Goal: Information Seeking & Learning: Learn about a topic

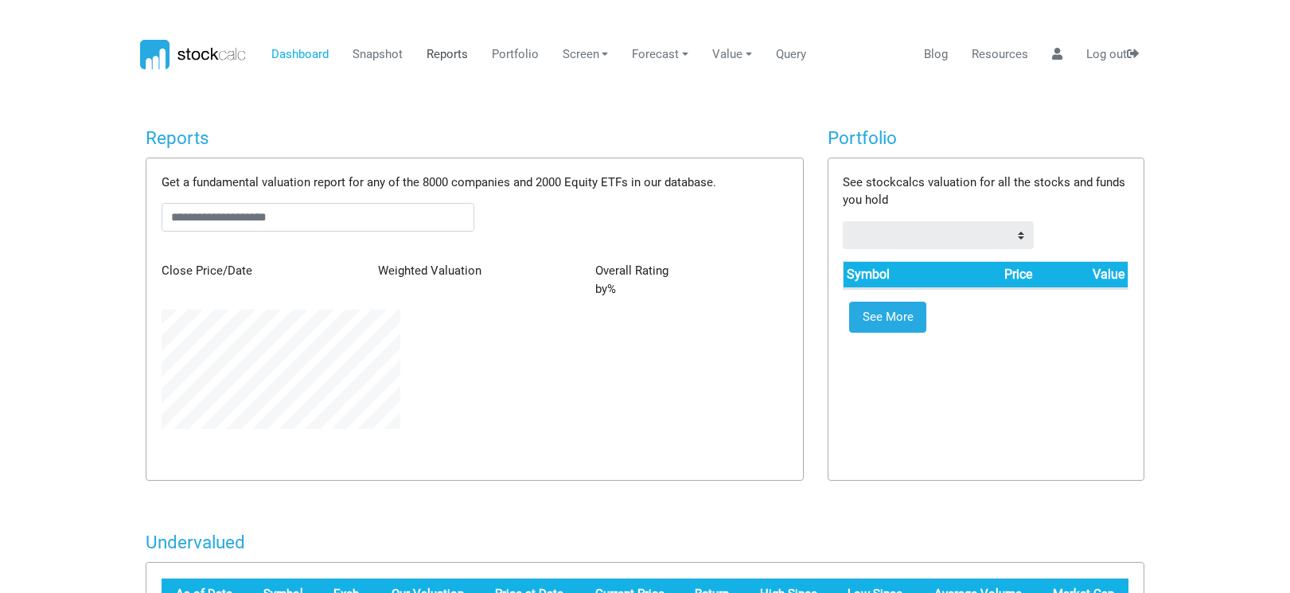
click at [452, 54] on link "Reports" at bounding box center [446, 55] width 53 height 30
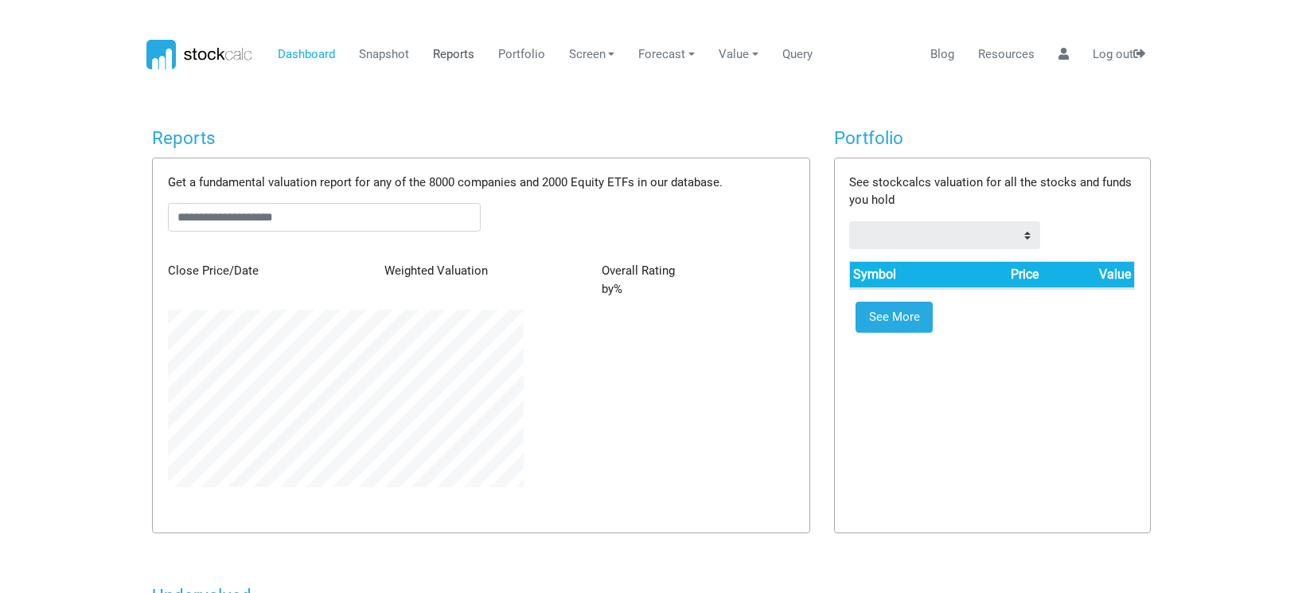
scroll to position [177, 379]
type input "******"
click at [452, 54] on link "Reports" at bounding box center [446, 55] width 53 height 30
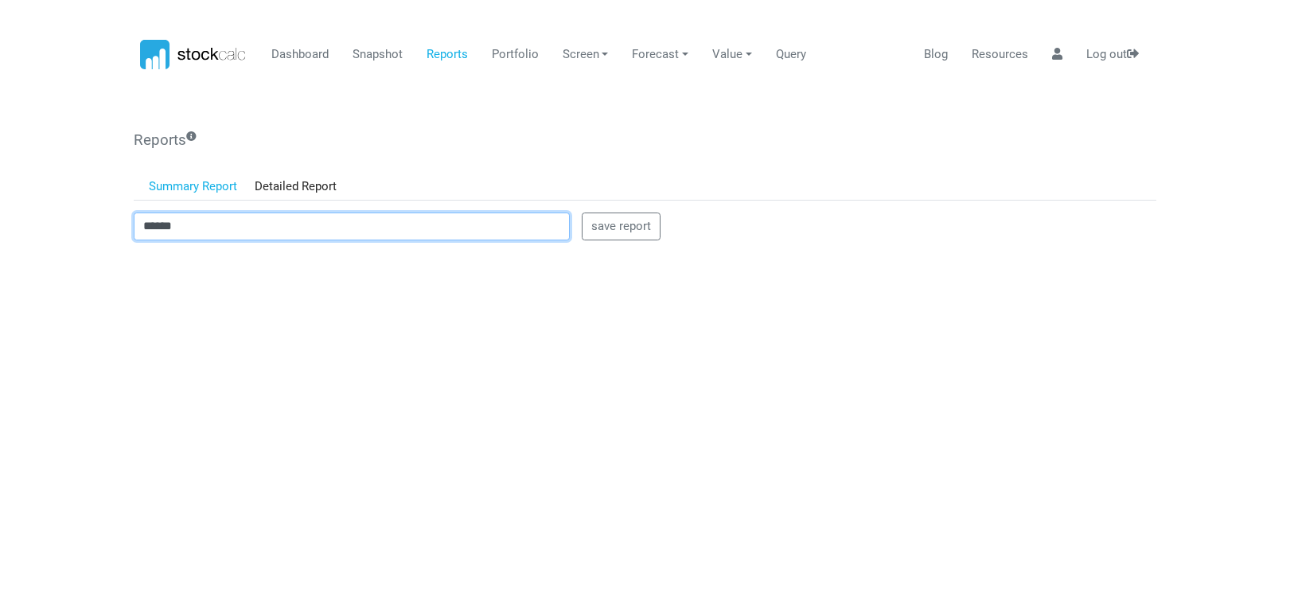
click at [215, 239] on input "******" at bounding box center [352, 226] width 436 height 29
drag, startPoint x: 201, startPoint y: 227, endPoint x: 80, endPoint y: 214, distance: 121.6
click at [80, 214] on body "Dashboard Snapshot Reports Portfolio Screen Stock Screener Sector ETF Industry …" at bounding box center [645, 296] width 1290 height 593
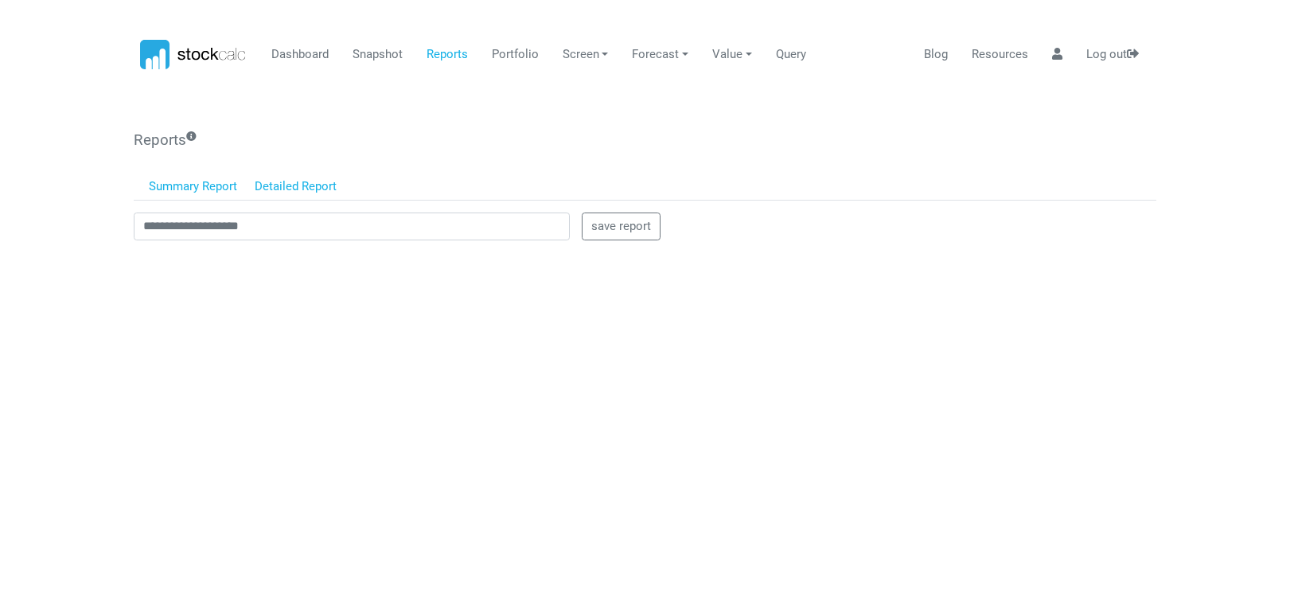
click at [278, 178] on link "Detailed Report" at bounding box center [296, 186] width 100 height 27
click at [76, 354] on body "Dashboard Snapshot Reports Portfolio Screen Stock Screener Sector ETF Industry …" at bounding box center [645, 296] width 1290 height 593
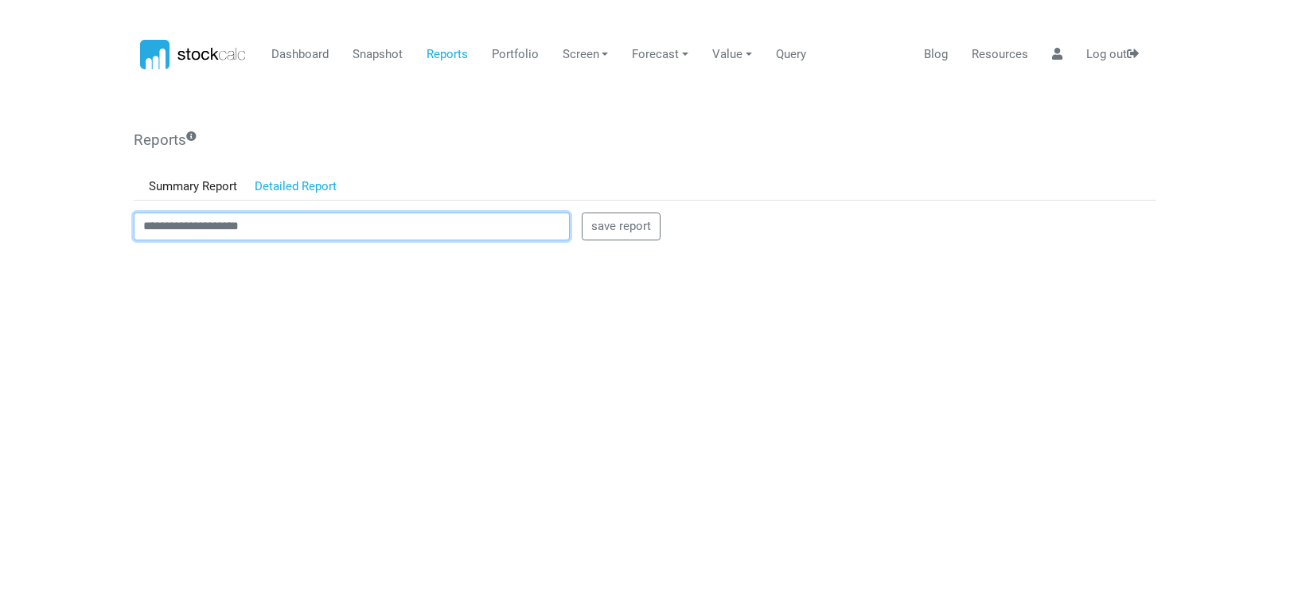
click at [151, 226] on input "text" at bounding box center [352, 226] width 436 height 29
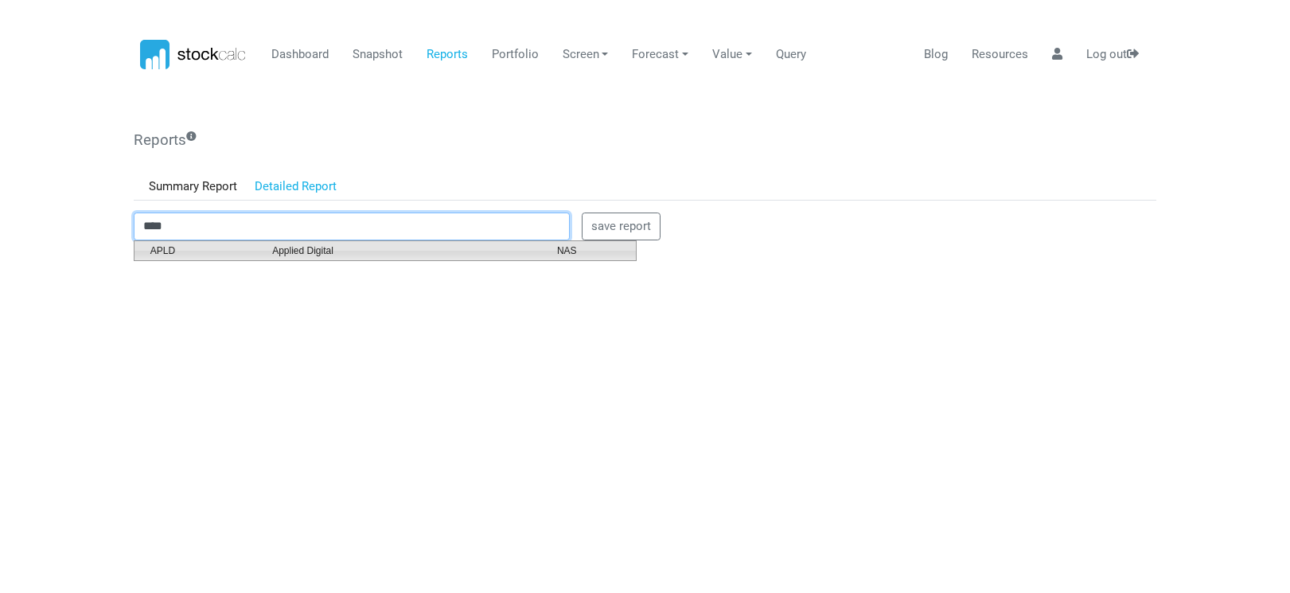
click at [317, 246] on span "Applied Digital" at bounding box center [402, 250] width 285 height 14
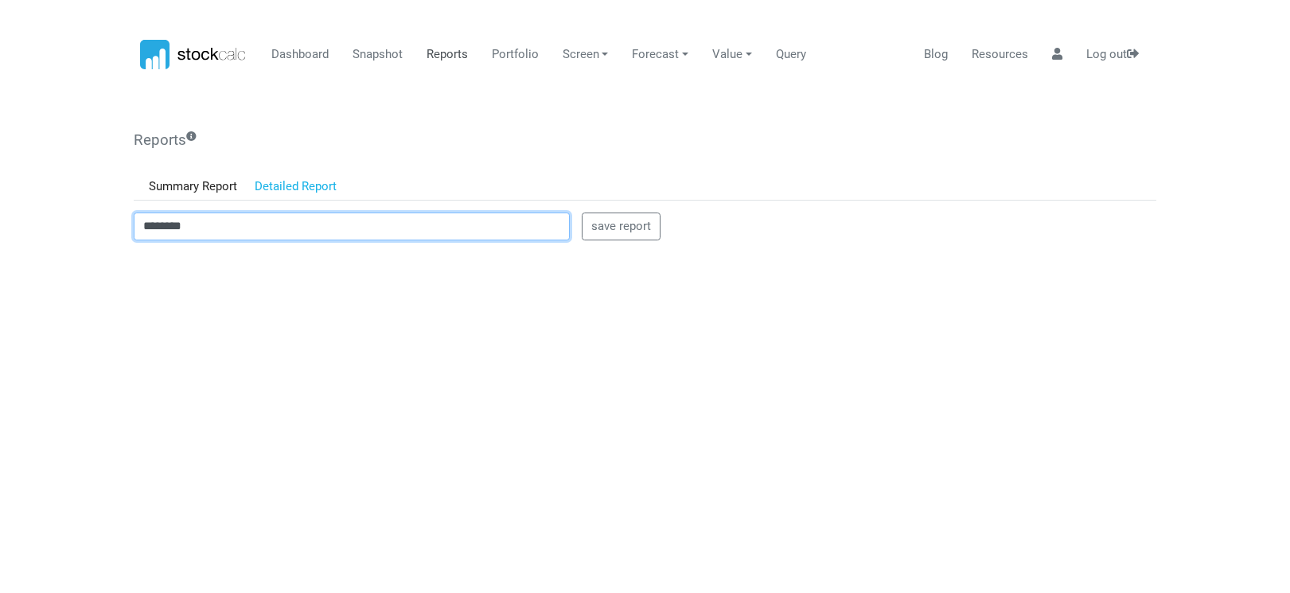
type input "********"
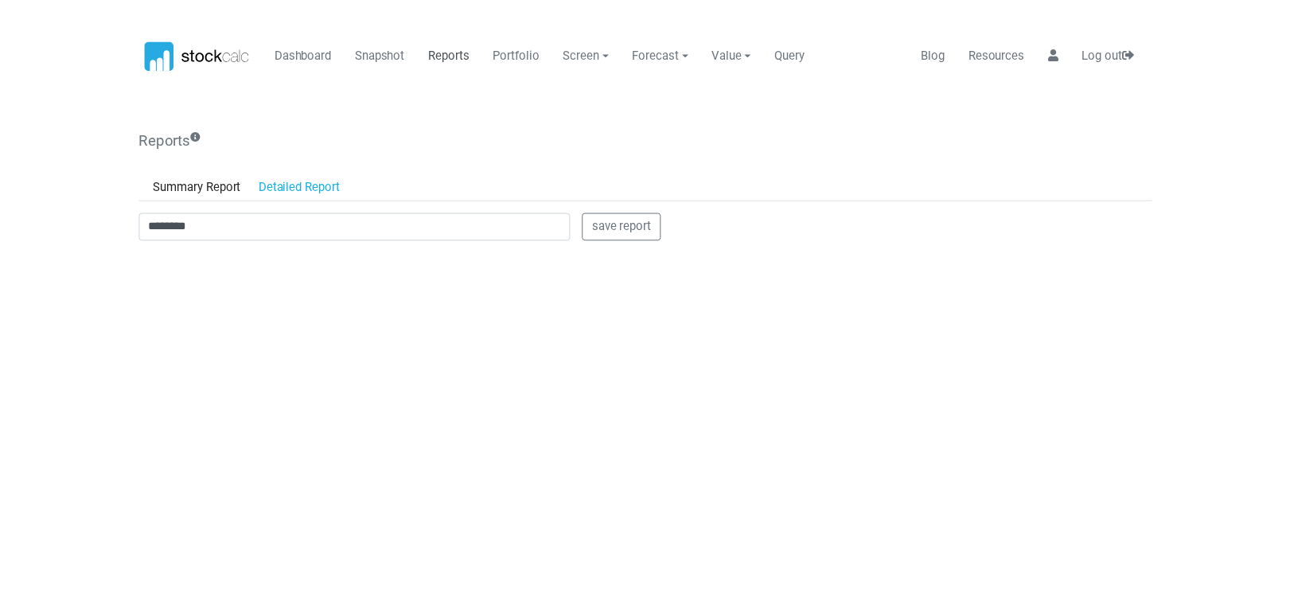
scroll to position [0, 0]
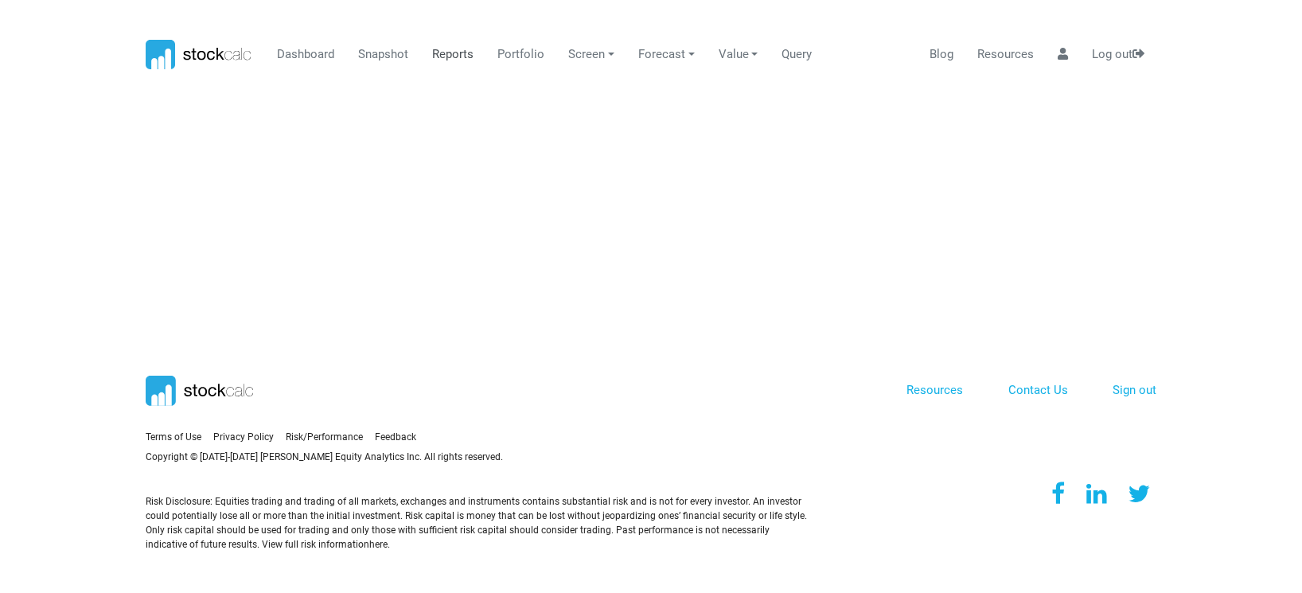
click at [442, 53] on link "Reports" at bounding box center [452, 55] width 53 height 30
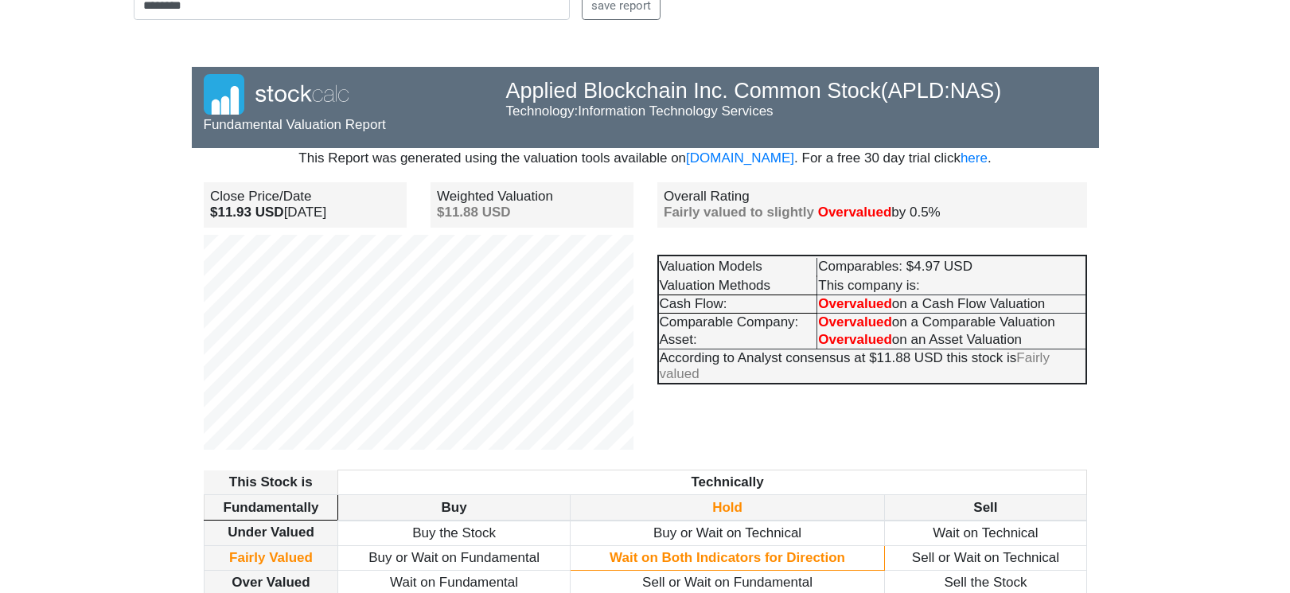
scroll to position [239, 0]
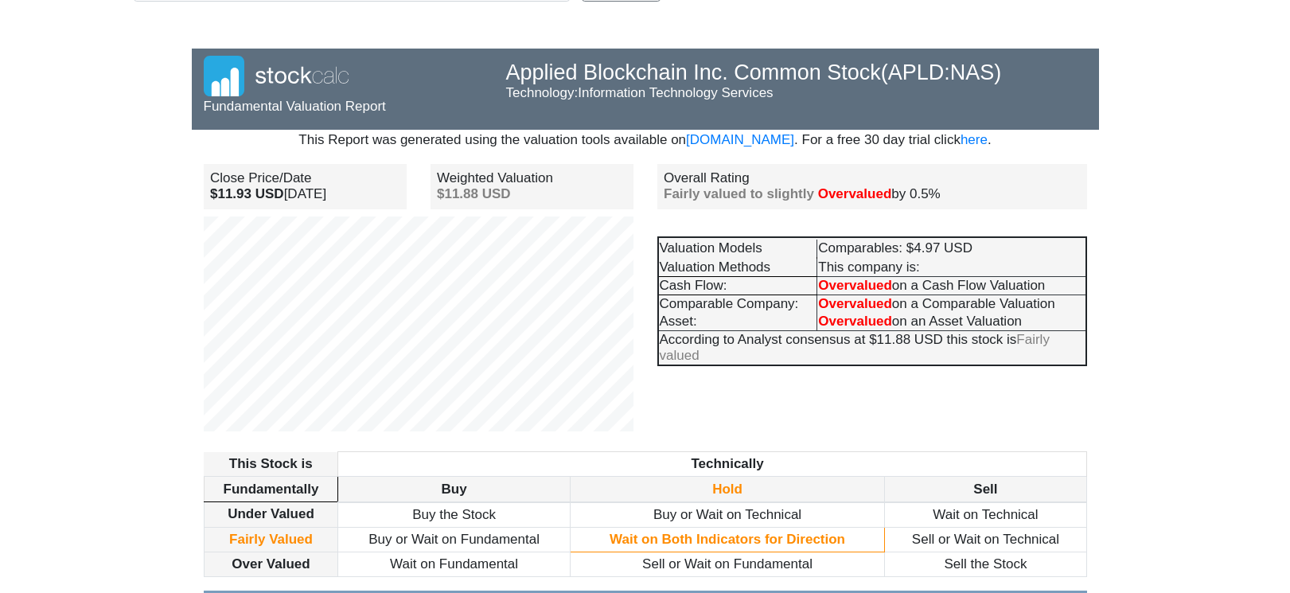
click at [114, 293] on body "Dashboard Snapshot Reports Portfolio Screen Stock Screener Sector ETF Industry …" at bounding box center [645, 57] width 1290 height 593
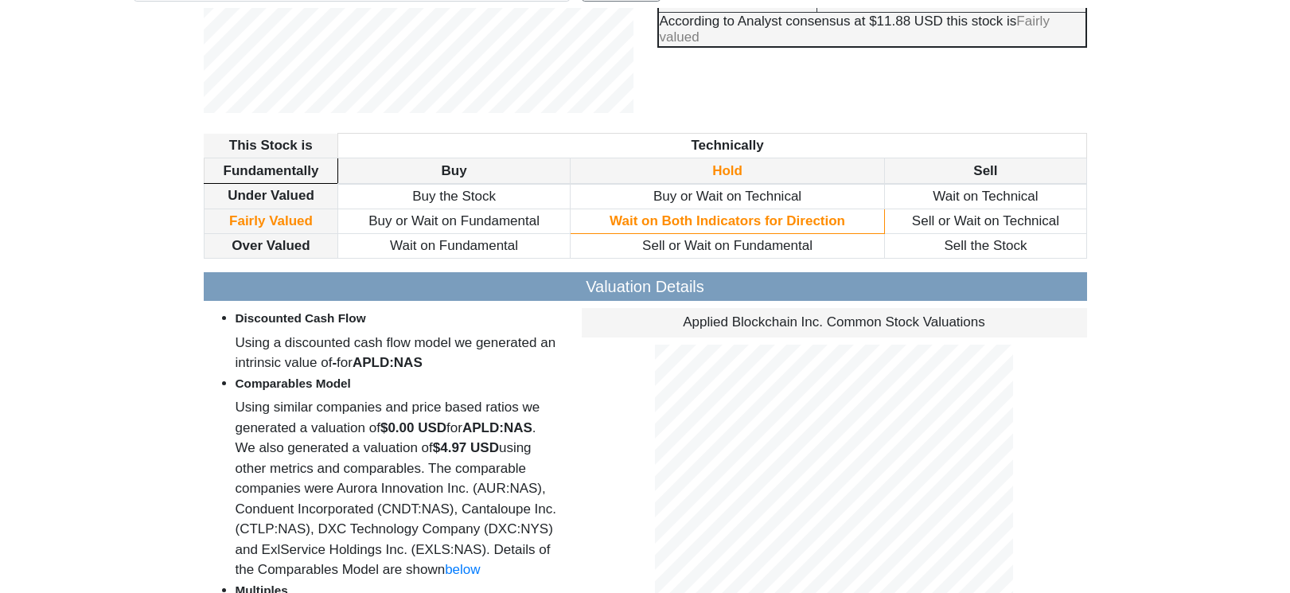
click at [462, 372] on li "Discounted Cash Flow Using a discounted cash flow model we generated an intrins…" at bounding box center [397, 339] width 322 height 65
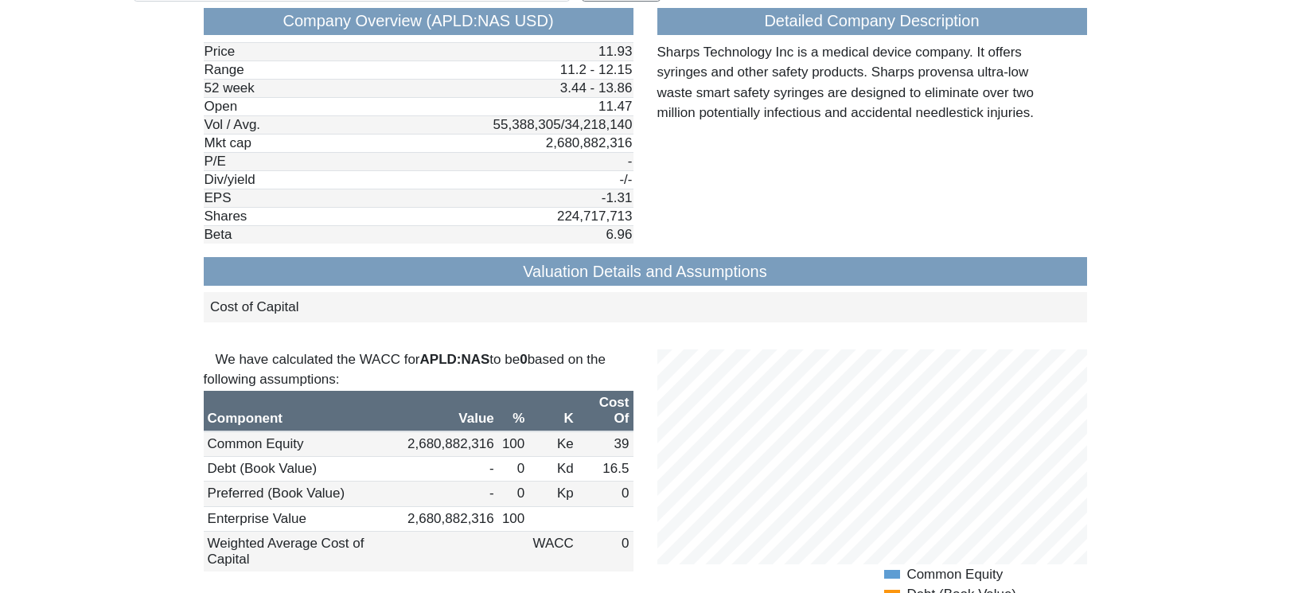
scroll to position [1353, 0]
